Goal: Task Accomplishment & Management: Use online tool/utility

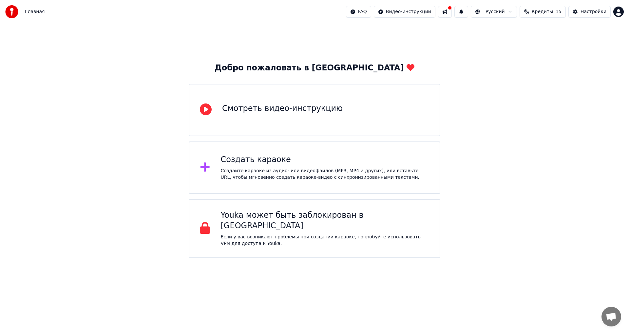
click at [216, 185] on div "Создать караоке Создайте караоке из аудио- или видеофайлов (MP3, MP4 и других),…" at bounding box center [314, 167] width 251 height 52
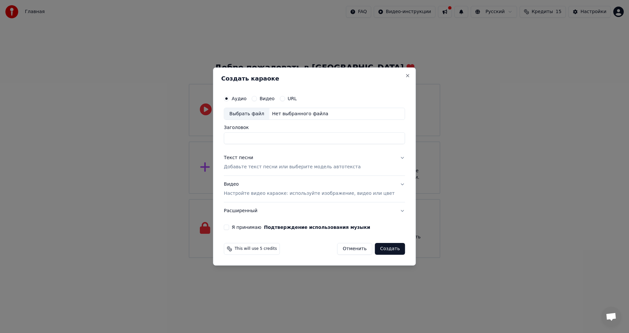
click at [274, 99] on label "Видео" at bounding box center [266, 98] width 15 height 5
click at [257, 99] on button "Видео" at bounding box center [253, 98] width 5 height 5
click at [244, 99] on label "Аудио" at bounding box center [239, 98] width 15 height 5
click at [229, 99] on button "Аудио" at bounding box center [226, 98] width 5 height 5
click at [405, 74] on button "Close" at bounding box center [407, 75] width 5 height 5
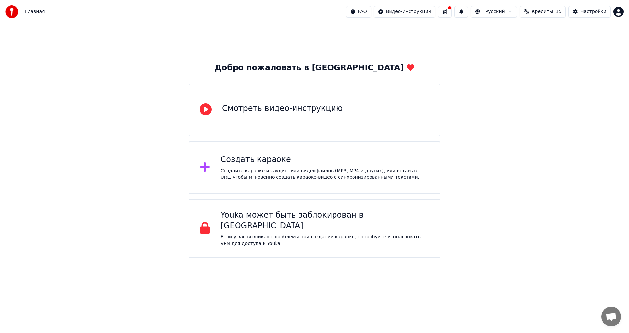
click at [551, 14] on span "Кредиты" at bounding box center [541, 12] width 21 height 7
click at [615, 16] on html "Главная FAQ Видео-инструкции Русский Кредиты 15 Настройки Добро пожаловать в Yo…" at bounding box center [314, 129] width 629 height 258
click at [574, 39] on span "Оплата" at bounding box center [574, 42] width 18 height 7
click at [218, 163] on div "Создать караоке Создайте караоке из аудио- или видеофайлов (MP3, MP4 и других),…" at bounding box center [314, 167] width 251 height 52
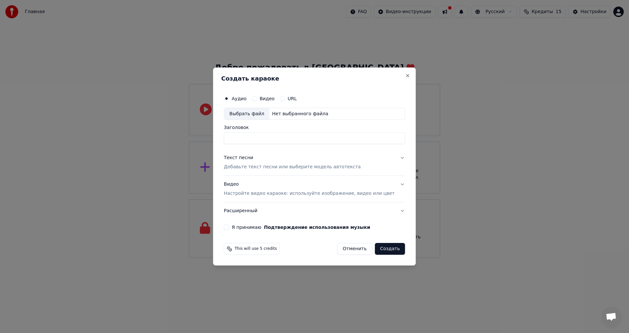
click at [250, 117] on div "Выбрать файл" at bounding box center [246, 114] width 45 height 12
type input "**********"
click at [252, 158] on div "Текст песни" at bounding box center [238, 158] width 29 height 7
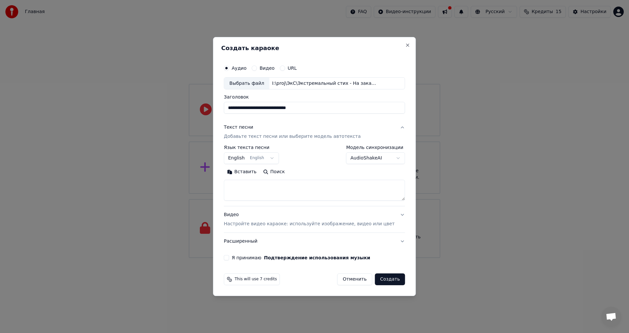
click at [263, 195] on textarea at bounding box center [314, 190] width 181 height 21
paste textarea "**********"
drag, startPoint x: 394, startPoint y: 200, endPoint x: 393, endPoint y: 209, distance: 8.8
click at [393, 215] on div "**********" at bounding box center [314, 184] width 181 height 131
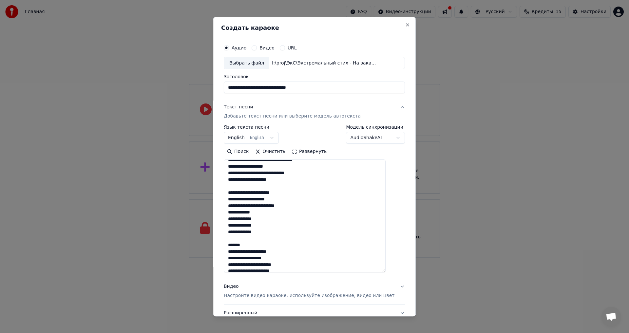
scroll to position [284, 0]
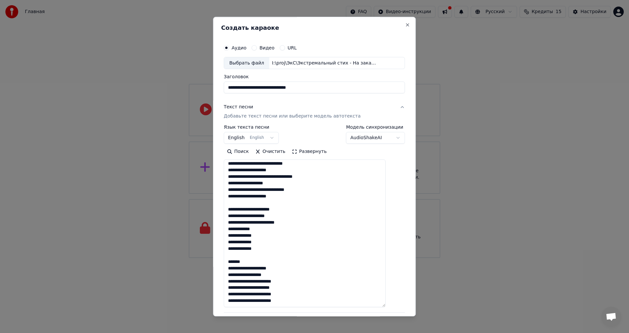
drag, startPoint x: 393, startPoint y: 198, endPoint x: 410, endPoint y: 305, distance: 108.0
click at [410, 258] on body "**********" at bounding box center [314, 129] width 629 height 258
drag, startPoint x: 244, startPoint y: 302, endPoint x: 269, endPoint y: 304, distance: 25.2
click at [269, 304] on textarea at bounding box center [305, 234] width 162 height 148
click at [311, 290] on textarea at bounding box center [305, 234] width 162 height 148
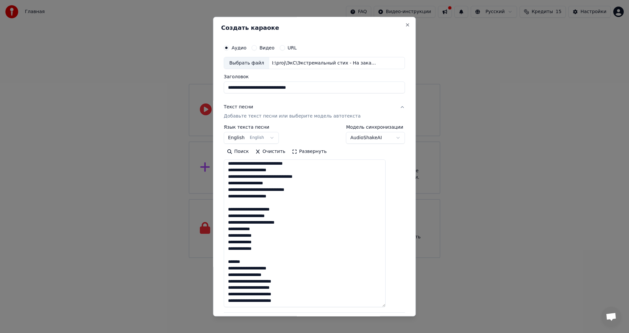
click at [246, 198] on textarea at bounding box center [305, 234] width 162 height 148
click at [276, 218] on textarea at bounding box center [305, 234] width 162 height 148
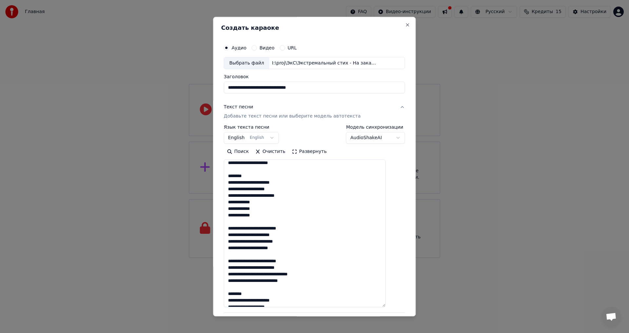
scroll to position [0, 0]
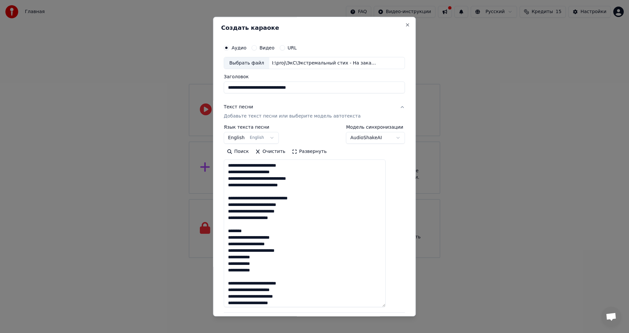
type textarea "**********"
click at [275, 136] on button "English English" at bounding box center [251, 138] width 55 height 12
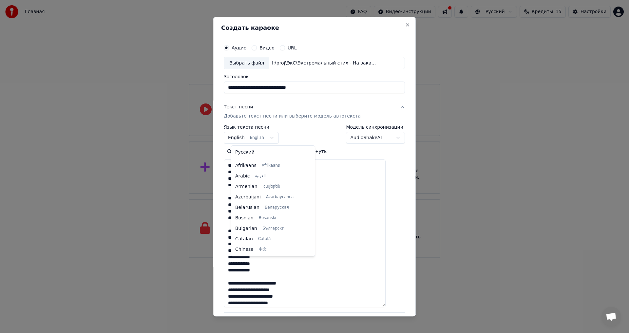
scroll to position [52, 0]
select select "**"
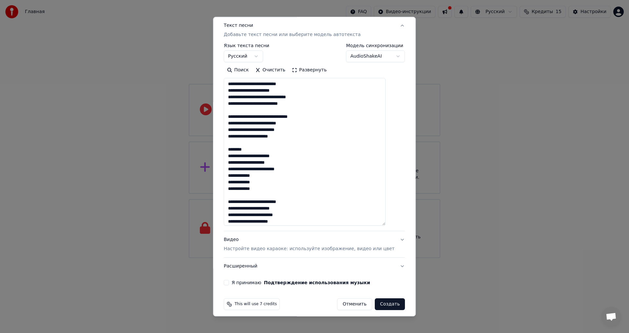
scroll to position [86, 0]
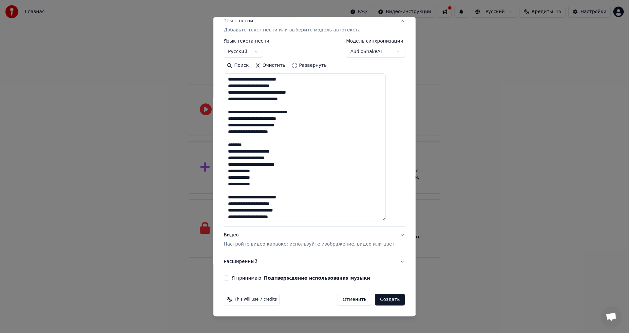
click at [317, 245] on p "Настройте видео караоке: используйте изображение, видео или цвет" at bounding box center [309, 244] width 171 height 7
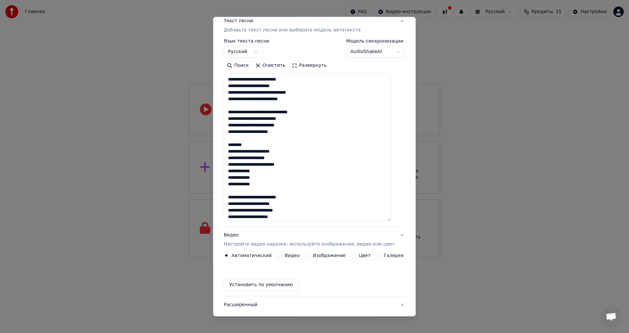
scroll to position [0, 0]
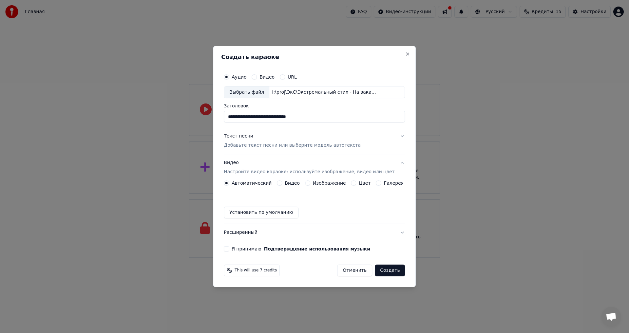
click at [353, 184] on button "Цвет" at bounding box center [353, 182] width 5 height 5
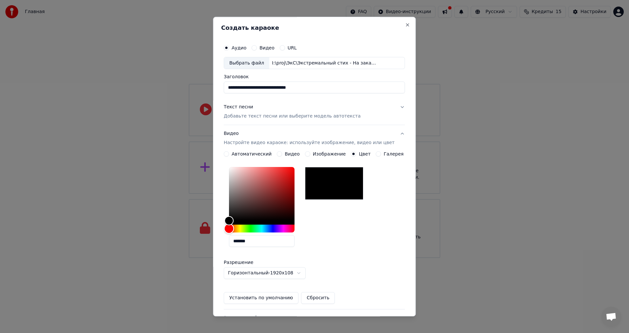
click at [256, 229] on div "Hue" at bounding box center [261, 229] width 65 height 8
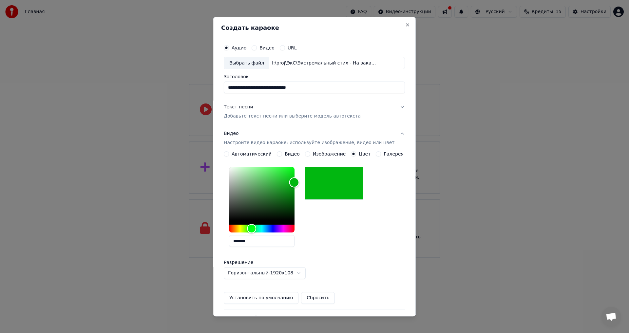
type input "*******"
drag, startPoint x: 286, startPoint y: 191, endPoint x: 305, endPoint y: 182, distance: 21.2
click at [294, 182] on div "Color" at bounding box center [261, 194] width 65 height 54
drag, startPoint x: 148, startPoint y: 241, endPoint x: 136, endPoint y: 241, distance: 12.4
click at [136, 241] on body "**********" at bounding box center [314, 129] width 629 height 258
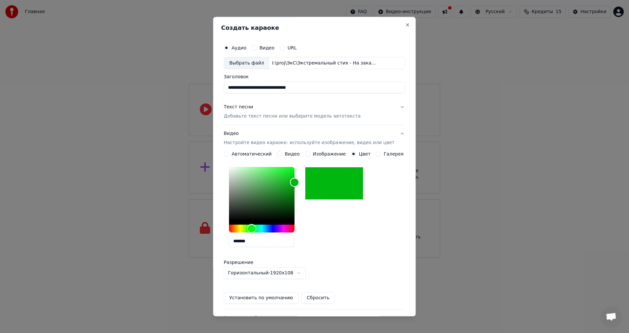
click at [344, 233] on div "*******" at bounding box center [314, 209] width 181 height 88
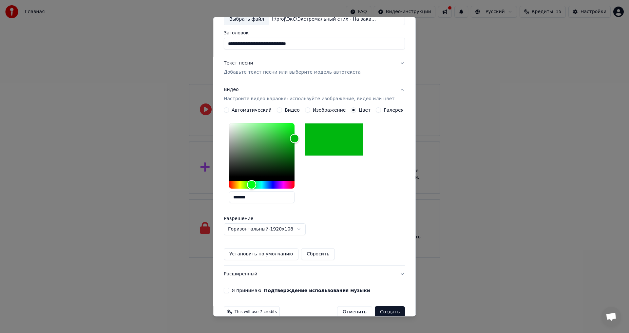
scroll to position [56, 0]
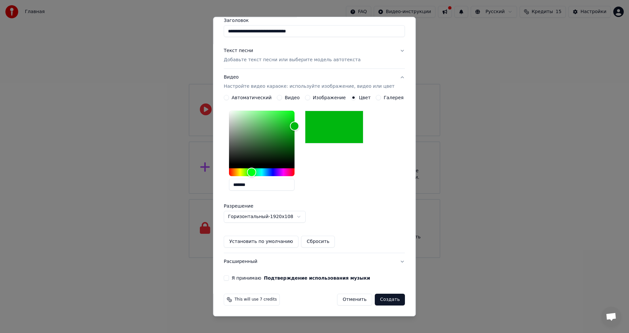
click at [279, 241] on button "Установить по умолчанию" at bounding box center [261, 242] width 75 height 12
click at [229, 280] on button "Я принимаю Подтверждение использования музыки" at bounding box center [226, 278] width 5 height 5
click at [377, 301] on button "Создать" at bounding box center [390, 300] width 30 height 12
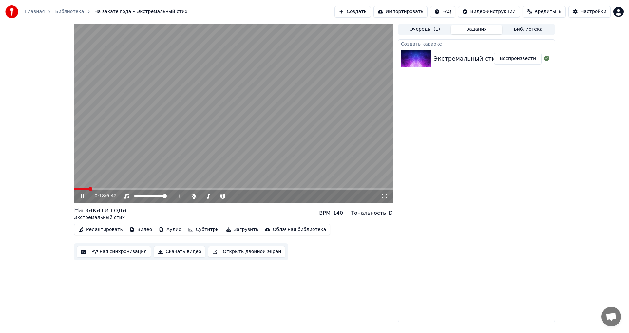
click at [211, 141] on video at bounding box center [233, 113] width 319 height 179
click at [220, 112] on video at bounding box center [233, 113] width 319 height 179
click at [228, 228] on button "Загрузить" at bounding box center [242, 229] width 38 height 9
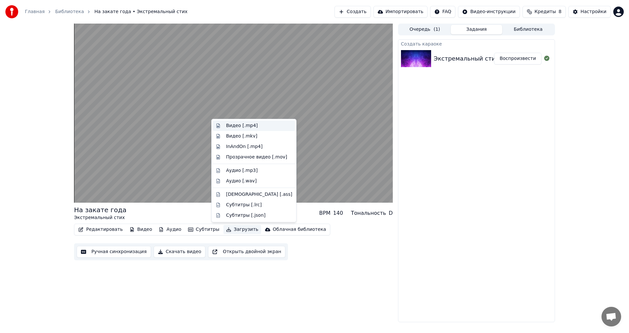
click at [260, 127] on div "Видео [.mp4]" at bounding box center [259, 125] width 66 height 7
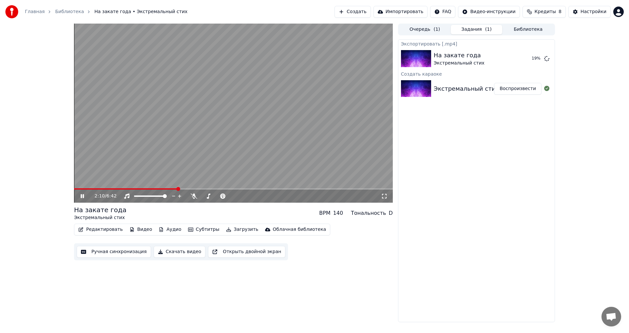
click at [242, 130] on video at bounding box center [233, 113] width 319 height 179
click at [523, 60] on button "Показать" at bounding box center [525, 59] width 34 height 12
click at [479, 195] on div "Экспортировать [.mp4] На закате года Экстремальный стих Показать Создать караок…" at bounding box center [476, 180] width 157 height 283
click at [370, 9] on button "Создать" at bounding box center [352, 12] width 36 height 12
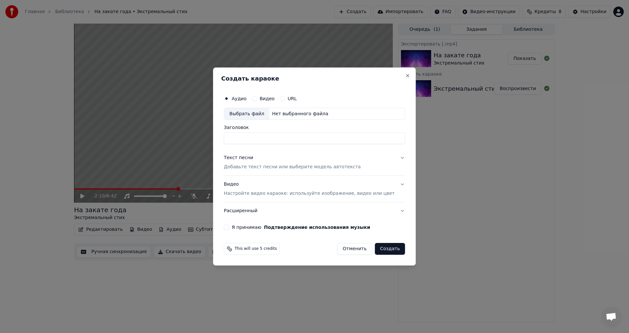
click at [277, 112] on div "Нет выбранного файла" at bounding box center [300, 114] width 62 height 7
type input "**********"
click at [267, 166] on p "Добавьте текст песни или выберите модель автотекста" at bounding box center [292, 167] width 137 height 7
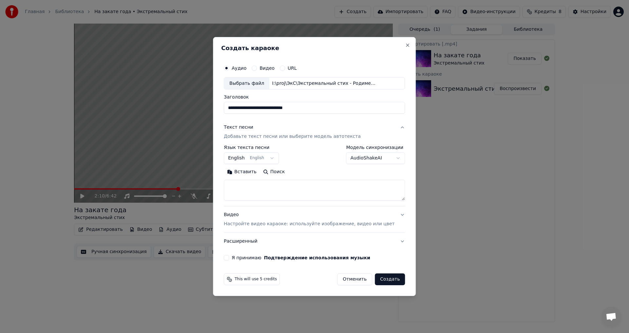
click at [276, 188] on textarea at bounding box center [314, 190] width 181 height 21
paste textarea "**********"
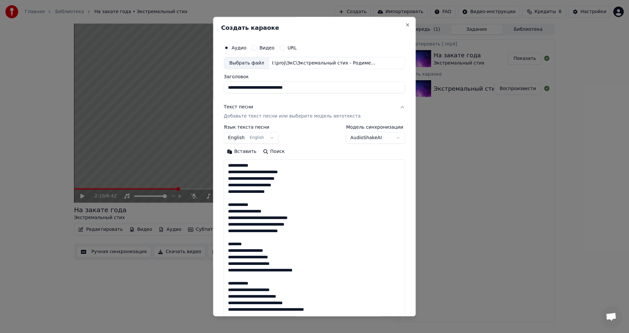
scroll to position [342, 0]
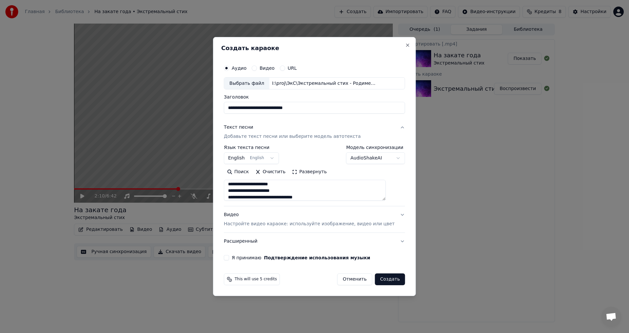
type textarea "**********"
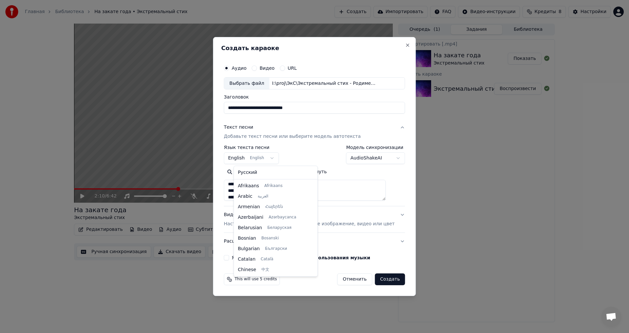
click at [261, 158] on body "Главная Библиотека На закате года • Экстремальный стих Создать Импортировать FA…" at bounding box center [314, 166] width 629 height 333
select select "**"
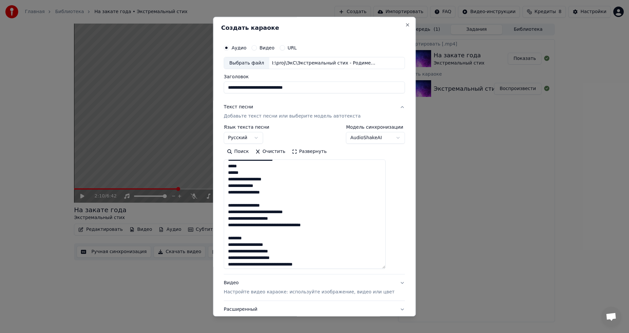
drag, startPoint x: 394, startPoint y: 199, endPoint x: 397, endPoint y: 269, distance: 70.5
click at [397, 269] on div "**********" at bounding box center [314, 167] width 203 height 300
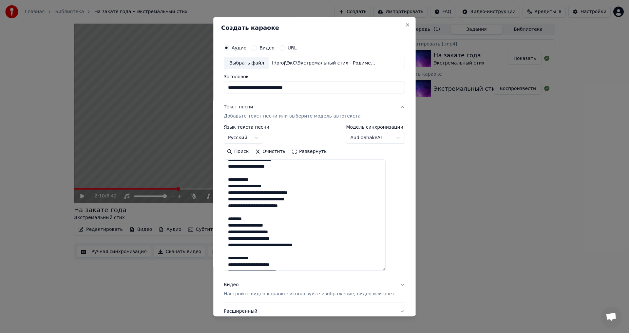
scroll to position [0, 0]
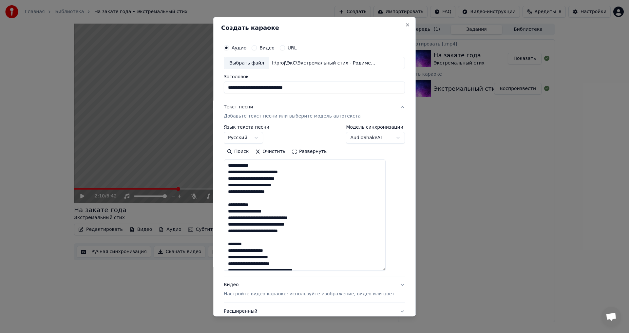
click at [293, 174] on textarea at bounding box center [305, 215] width 162 height 111
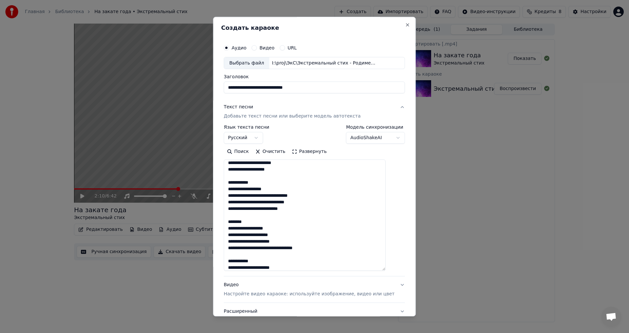
scroll to position [33, 0]
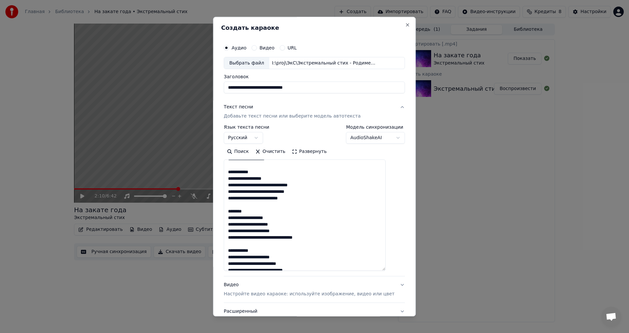
drag, startPoint x: 249, startPoint y: 212, endPoint x: 237, endPoint y: 212, distance: 11.8
click at [237, 212] on textarea at bounding box center [305, 215] width 162 height 111
click at [282, 217] on textarea at bounding box center [305, 215] width 162 height 111
click at [258, 217] on textarea at bounding box center [305, 215] width 162 height 111
click at [259, 223] on textarea at bounding box center [305, 215] width 162 height 111
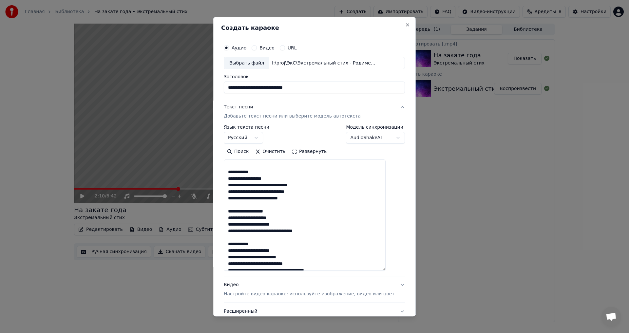
click at [262, 225] on textarea at bounding box center [305, 215] width 162 height 111
click at [320, 221] on textarea at bounding box center [305, 215] width 162 height 111
click at [268, 224] on textarea at bounding box center [305, 215] width 162 height 111
click at [303, 229] on textarea at bounding box center [305, 215] width 162 height 111
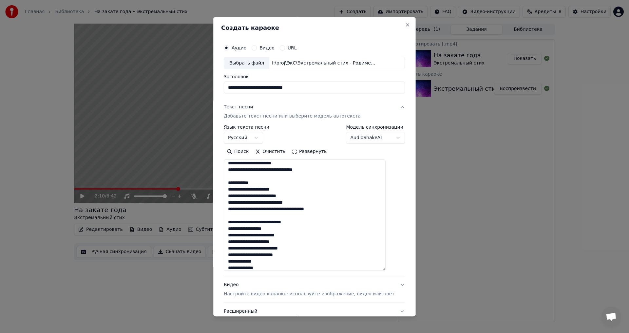
scroll to position [98, 0]
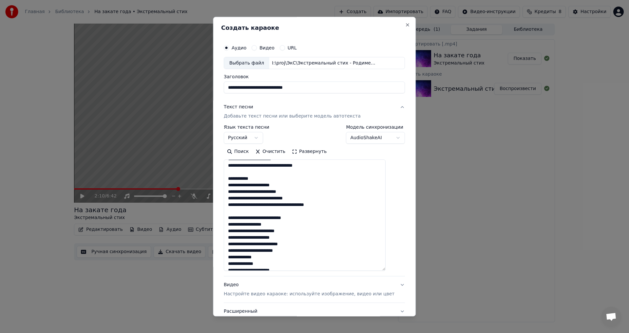
click at [260, 187] on textarea at bounding box center [305, 215] width 162 height 111
click at [284, 217] on textarea at bounding box center [305, 215] width 162 height 111
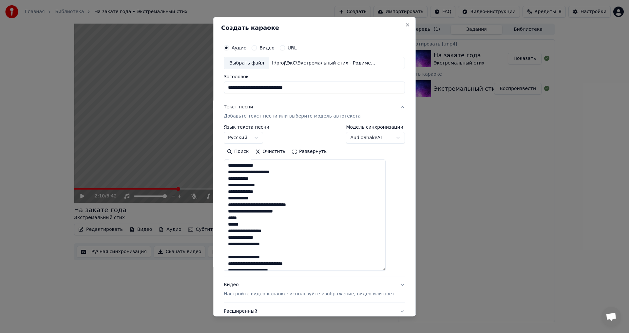
scroll to position [248, 0]
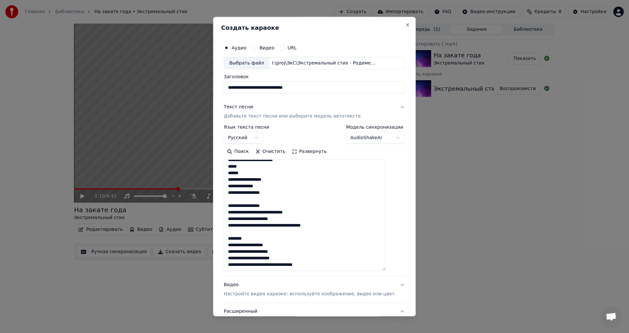
drag, startPoint x: 262, startPoint y: 239, endPoint x: 229, endPoint y: 239, distance: 33.4
click at [229, 240] on div "**********" at bounding box center [314, 186] width 186 height 295
click at [284, 254] on textarea at bounding box center [305, 215] width 162 height 111
click at [334, 263] on textarea at bounding box center [305, 215] width 162 height 111
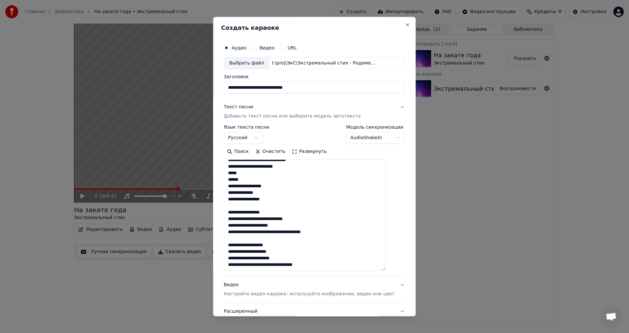
type textarea "**********"
click at [337, 293] on p "Настройте видео караоке: используйте изображение, видео или цвет" at bounding box center [309, 294] width 171 height 7
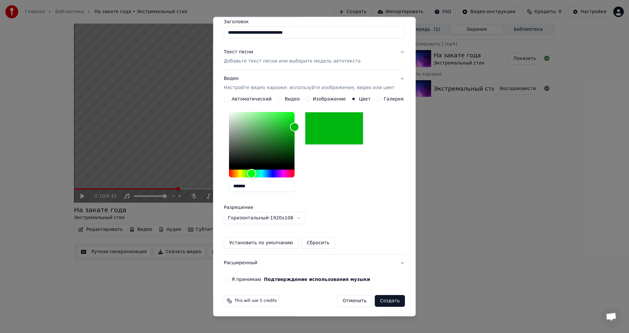
scroll to position [56, 0]
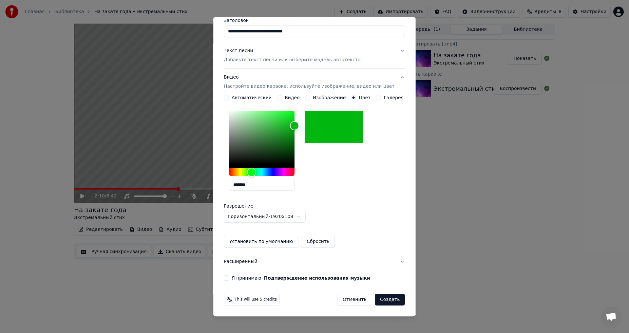
click at [229, 278] on button "Я принимаю Подтверждение использования музыки" at bounding box center [226, 278] width 5 height 5
click at [378, 299] on button "Создать" at bounding box center [390, 300] width 30 height 12
